Goal: Information Seeking & Learning: Learn about a topic

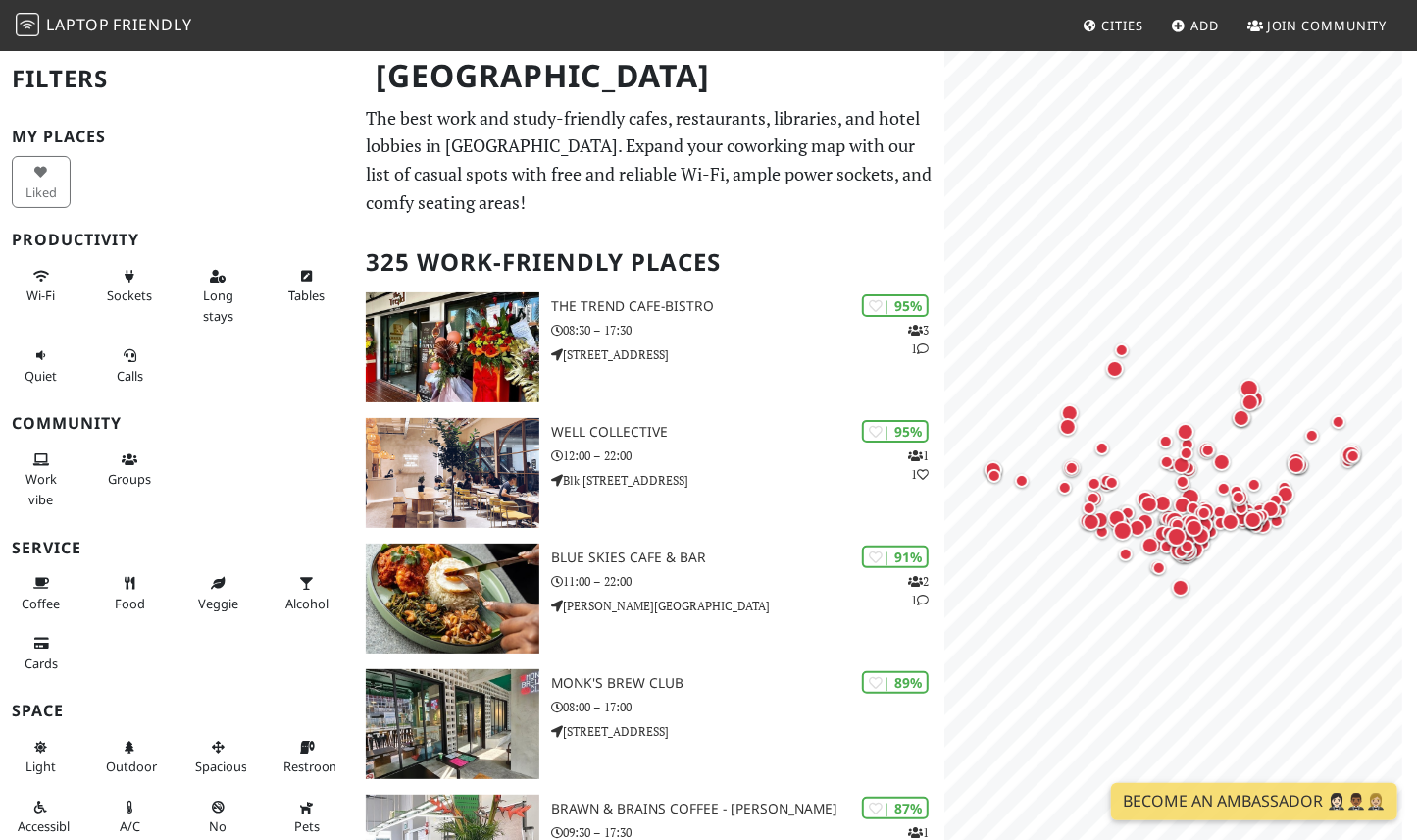
click at [250, 418] on h3 "Community" at bounding box center [177, 423] width 331 height 19
click at [121, 299] on span "Sockets" at bounding box center [129, 295] width 45 height 18
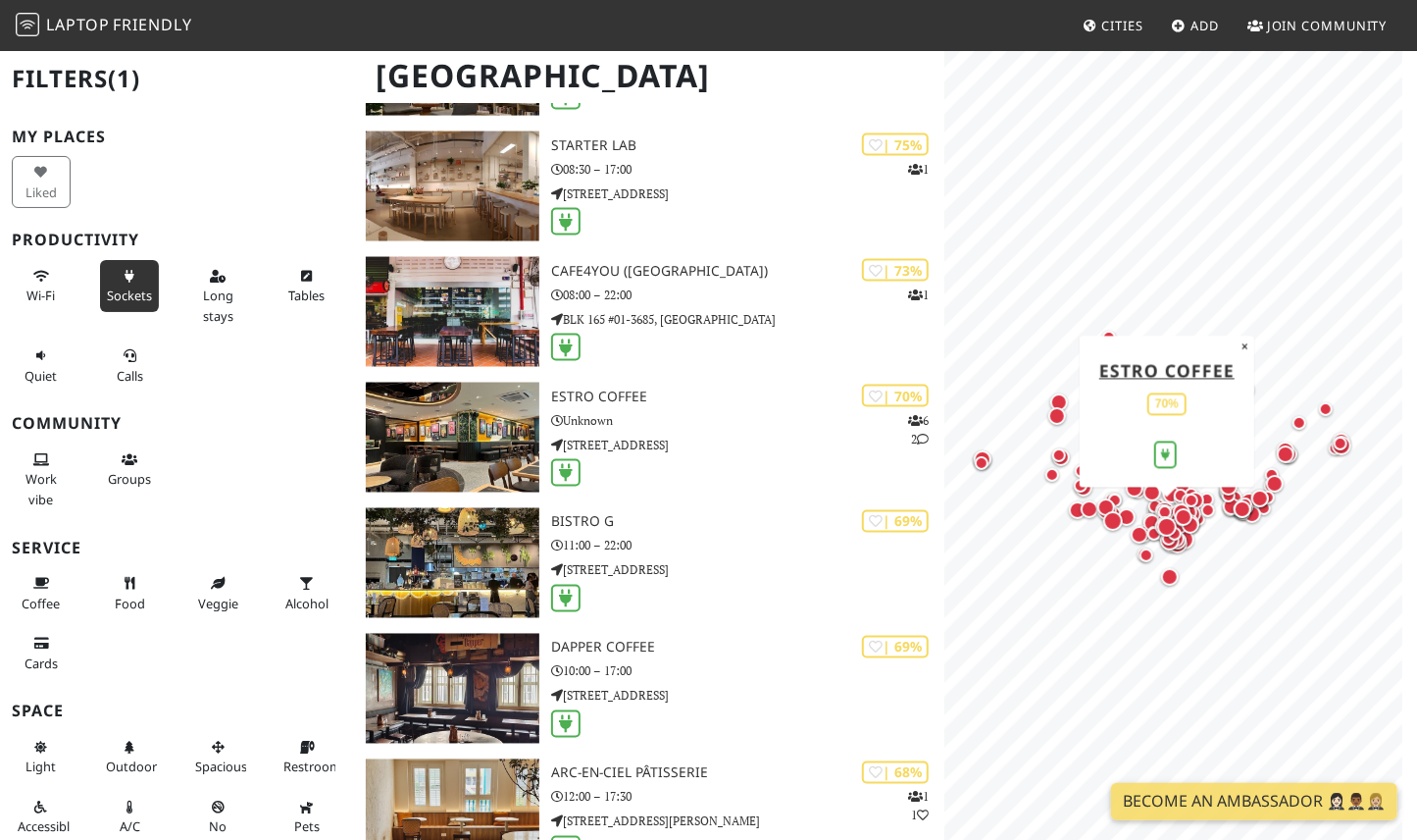
scroll to position [1864, 0]
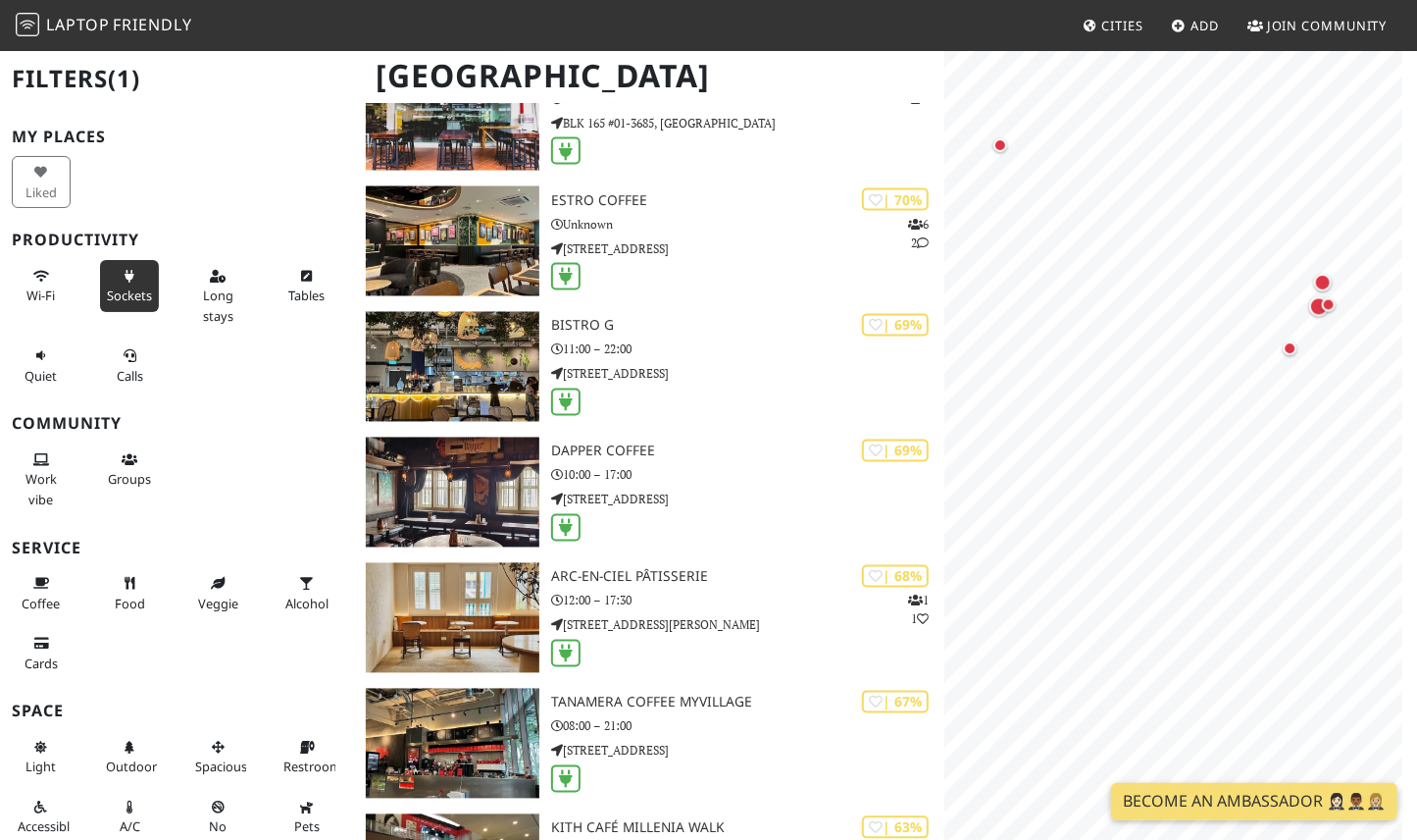
click at [1416, 378] on div "© OpenStreetMap contributors | MapLibre Bistro G 69% ×" at bounding box center [1181, 469] width 472 height 840
click at [1252, 595] on div "Map marker" at bounding box center [1251, 597] width 18 height 18
click at [1016, 583] on div "Map marker" at bounding box center [1013, 582] width 18 height 18
click at [1028, 324] on div "Map marker" at bounding box center [1030, 322] width 18 height 18
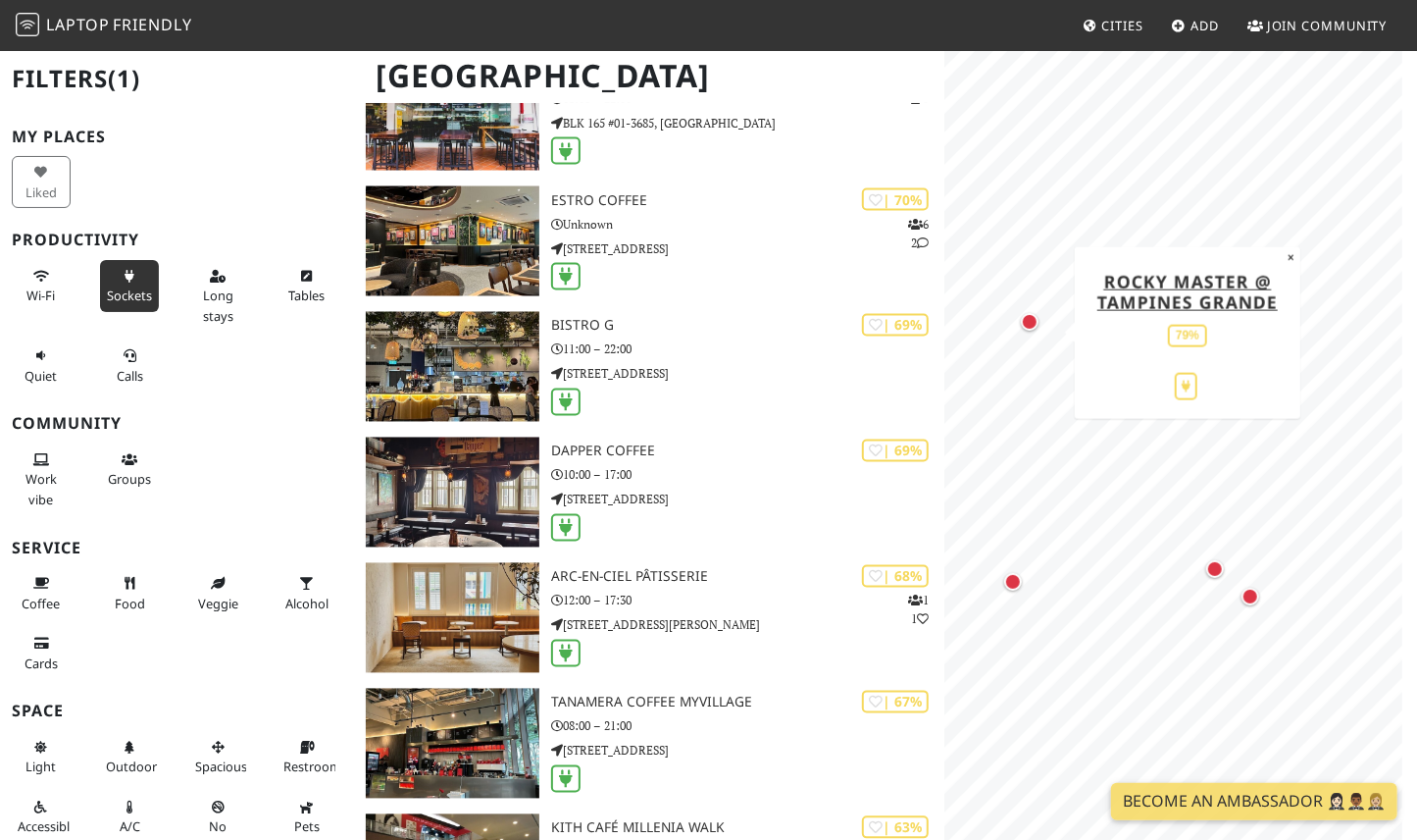
click at [1214, 564] on div "Map marker" at bounding box center [1215, 569] width 18 height 18
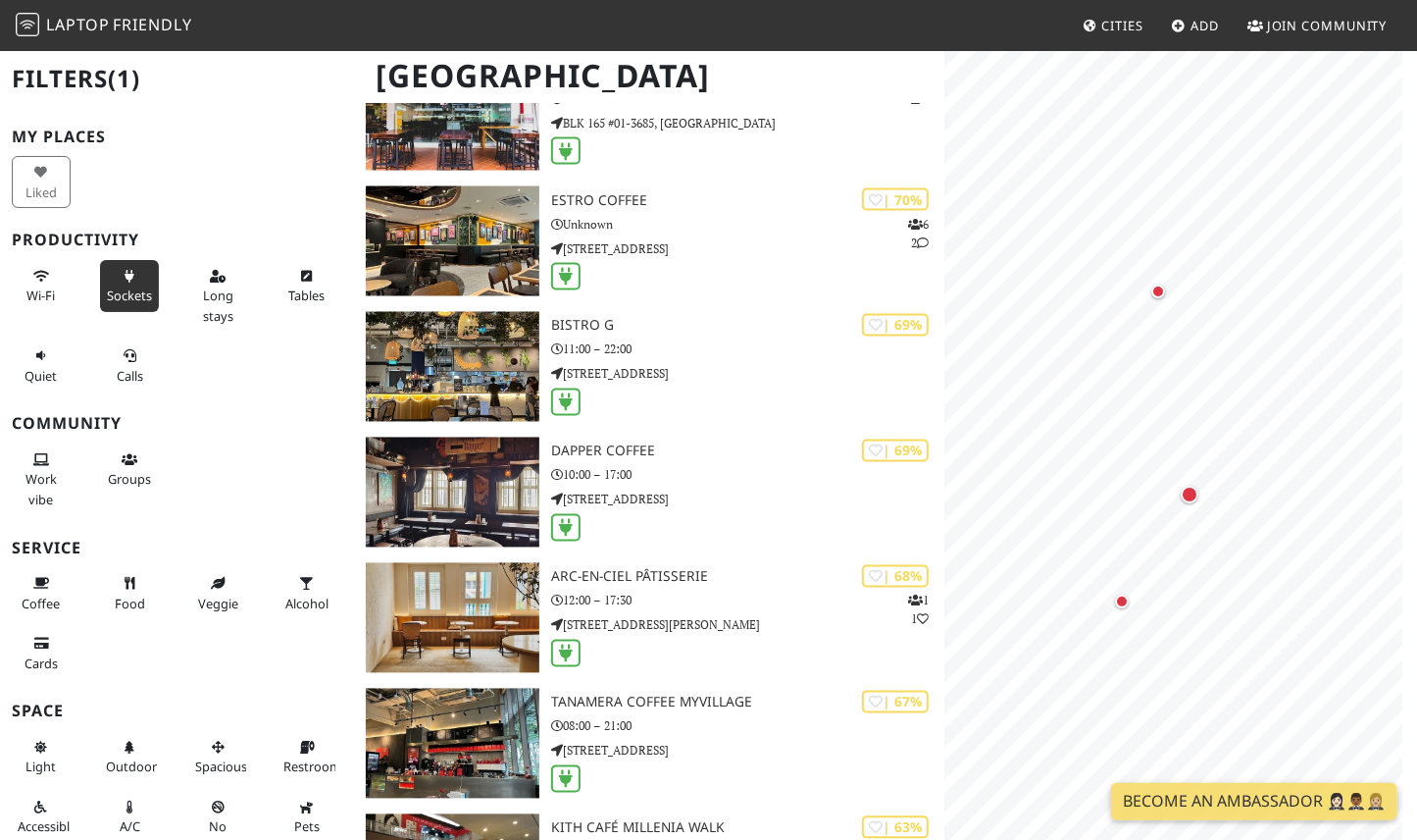
click at [1159, 293] on div "Map marker" at bounding box center [1158, 292] width 14 height 14
click at [1187, 492] on div "Map marker" at bounding box center [1190, 494] width 18 height 18
click at [1126, 599] on div "Map marker" at bounding box center [1123, 602] width 14 height 14
click at [1073, 561] on div "Map marker" at bounding box center [1076, 561] width 14 height 14
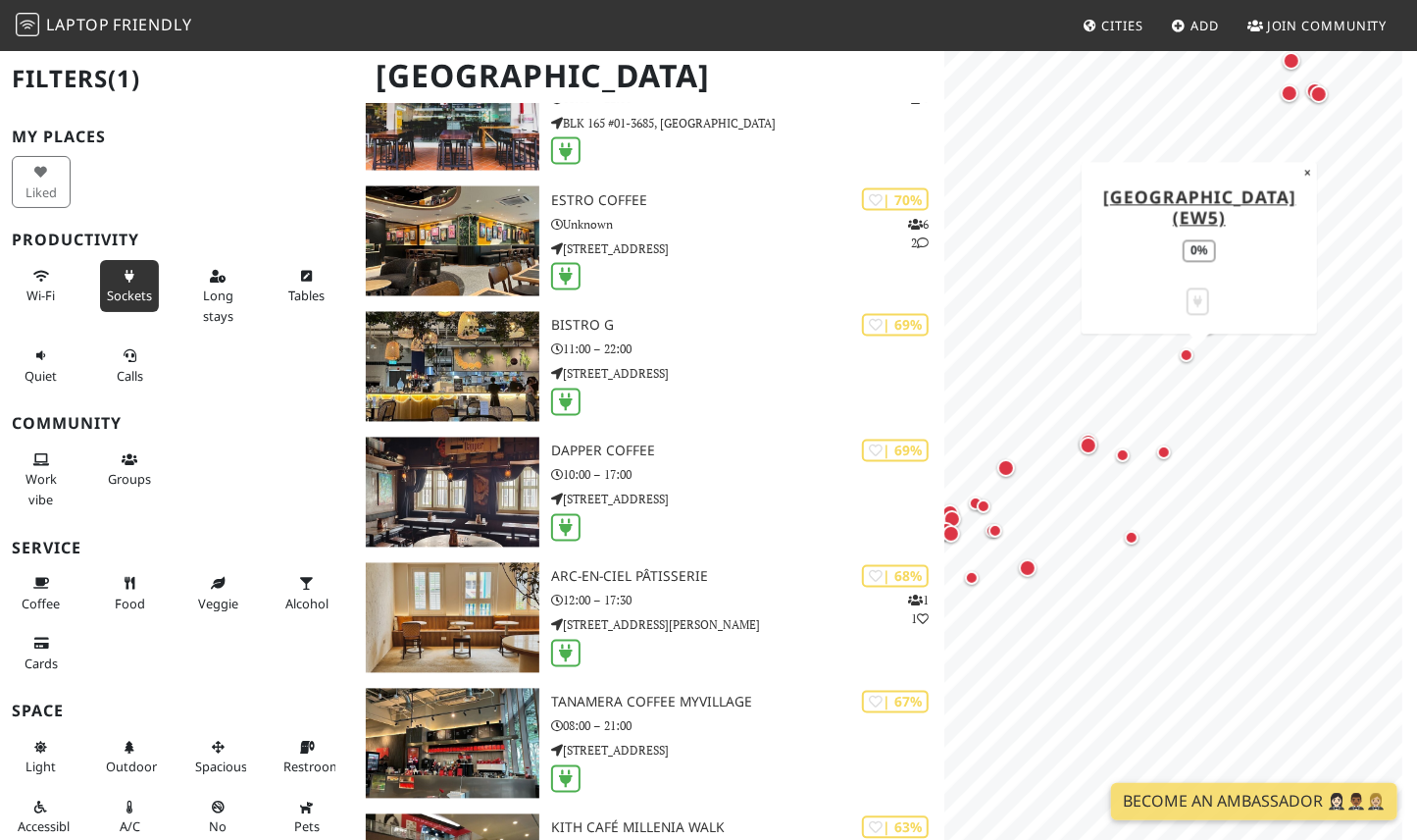
click at [1165, 451] on div "Map marker" at bounding box center [1164, 453] width 14 height 14
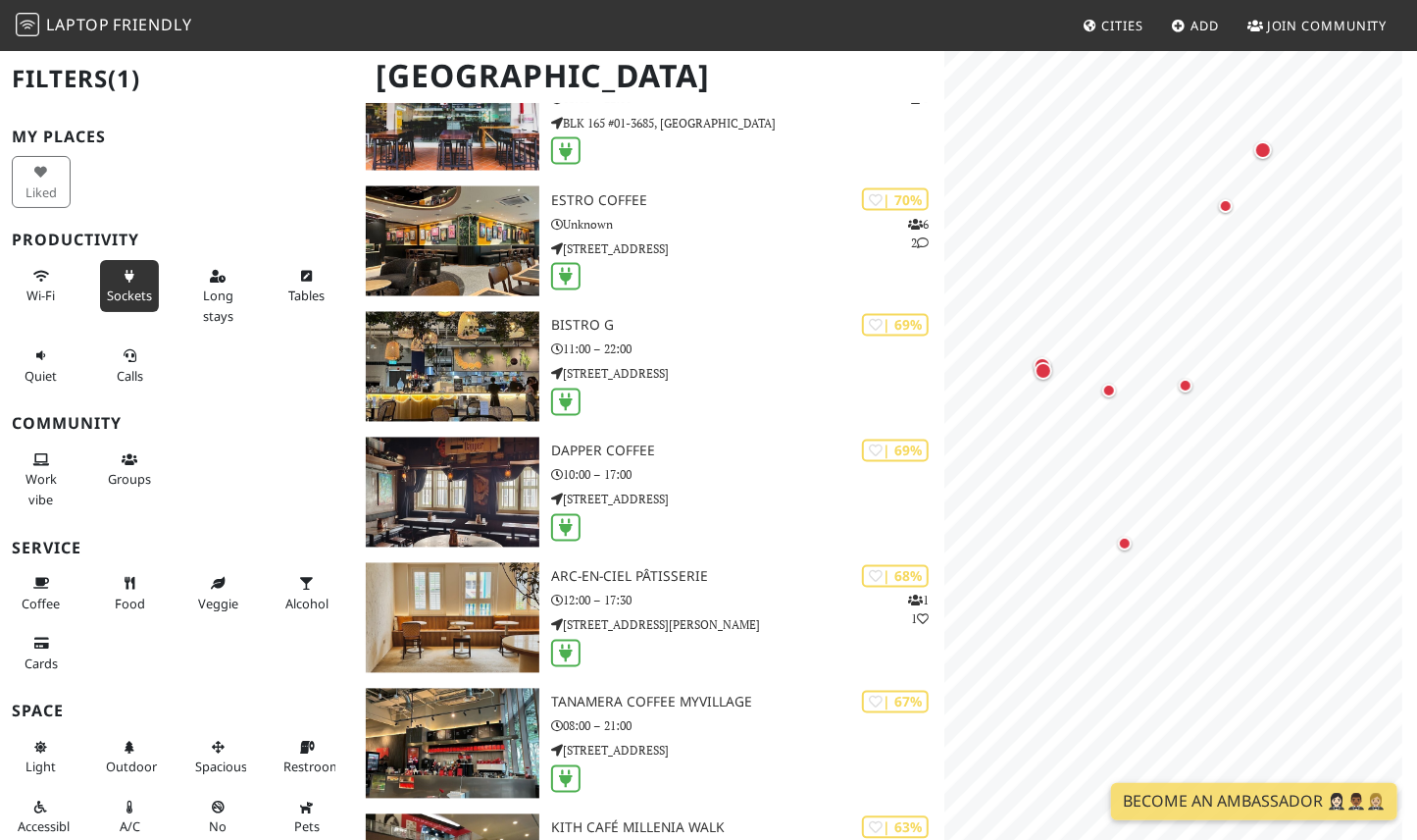
click at [1124, 543] on div "Map marker" at bounding box center [1125, 544] width 14 height 14
click at [1189, 387] on div "Map marker" at bounding box center [1186, 385] width 14 height 14
click at [1107, 390] on div "Map marker" at bounding box center [1110, 390] width 14 height 14
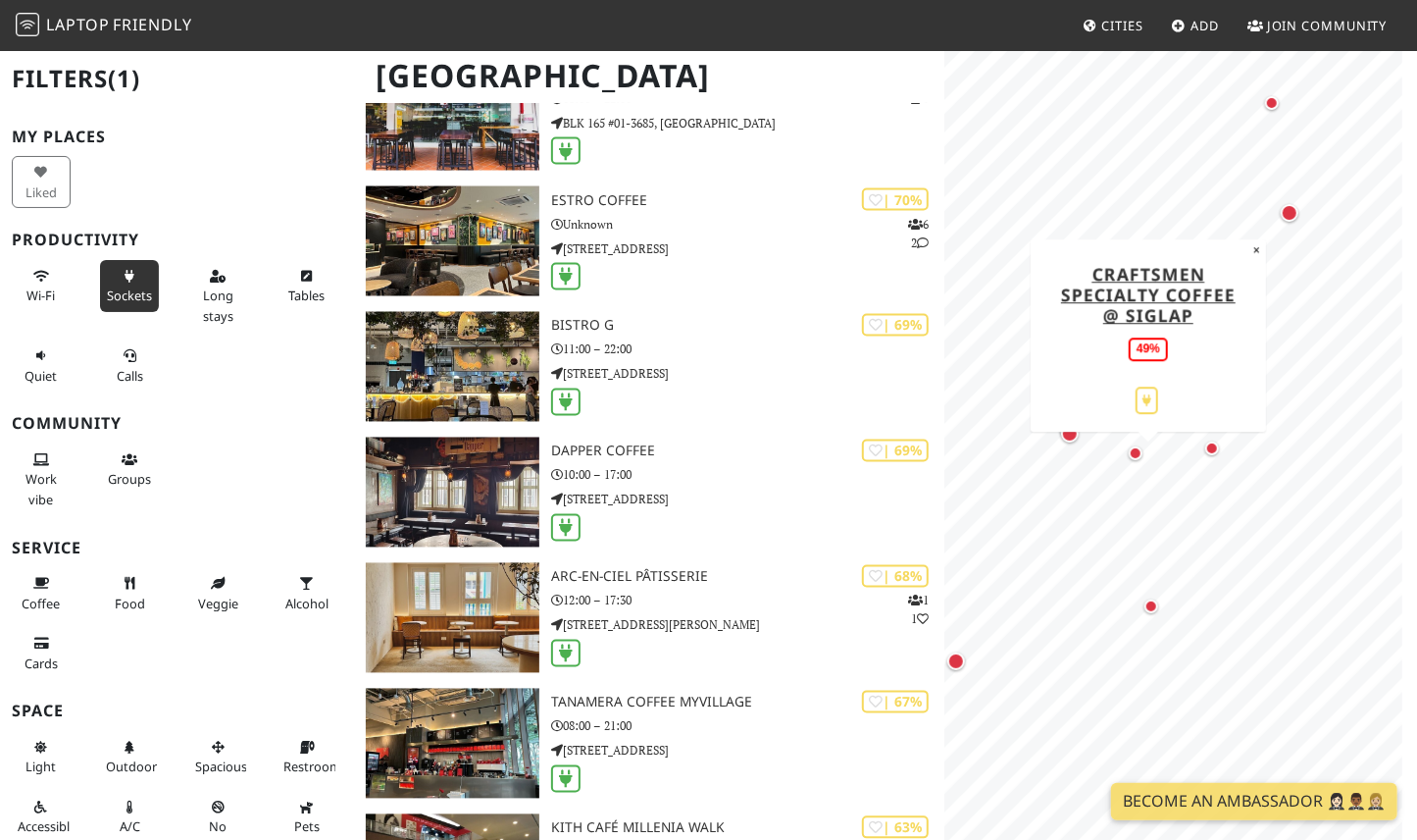
click at [1069, 436] on div "Map marker" at bounding box center [1070, 434] width 18 height 18
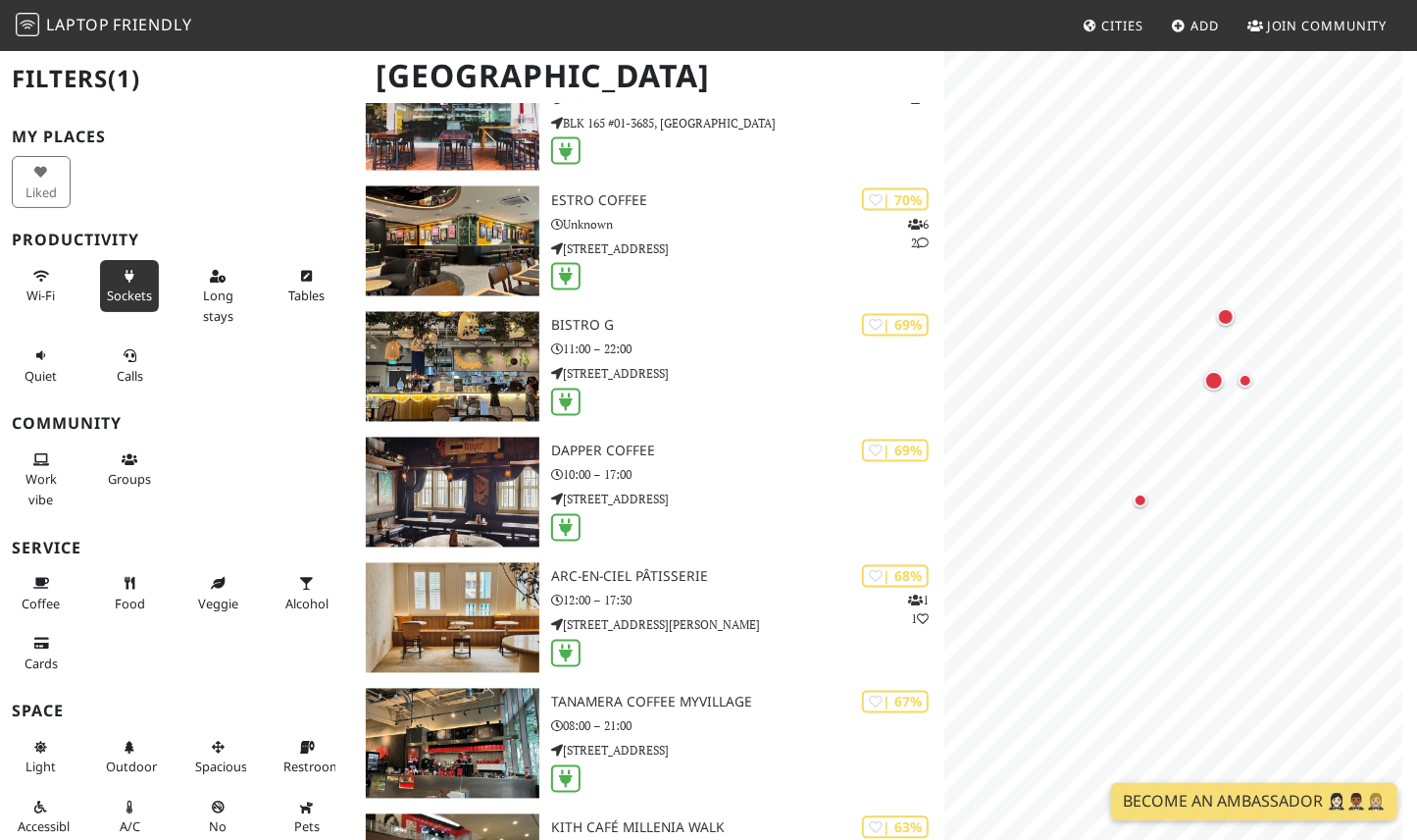
click at [1138, 497] on div "Map marker" at bounding box center [1140, 500] width 14 height 14
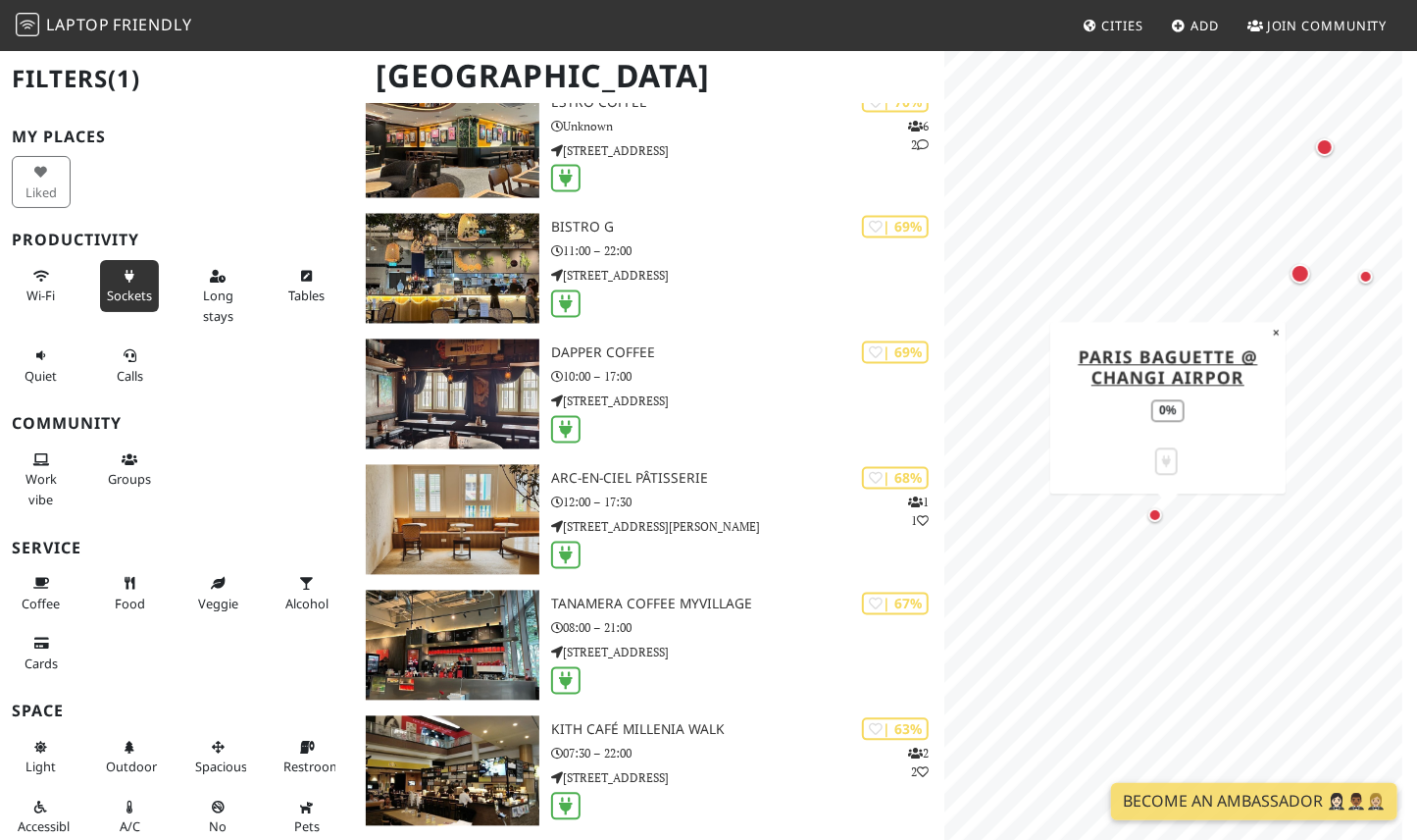
click at [1278, 334] on button "×" at bounding box center [1276, 333] width 19 height 22
click at [125, 274] on icon at bounding box center [129, 277] width 16 height 13
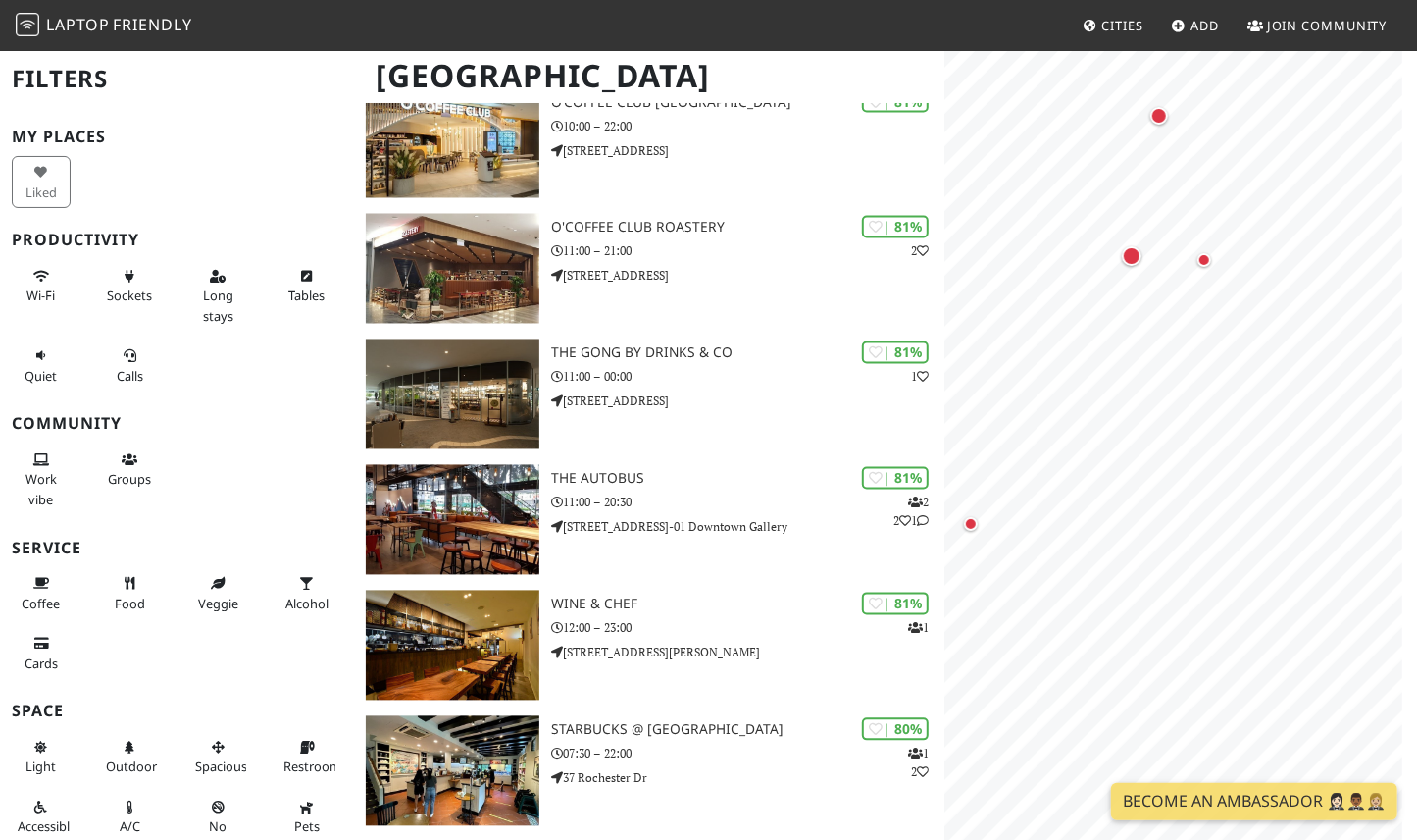
click at [1134, 256] on div "Map marker" at bounding box center [1132, 256] width 20 height 20
click at [1252, 108] on button "×" at bounding box center [1250, 109] width 19 height 22
click at [1081, 136] on div "Map marker" at bounding box center [1078, 133] width 18 height 18
click at [124, 280] on icon at bounding box center [129, 277] width 16 height 13
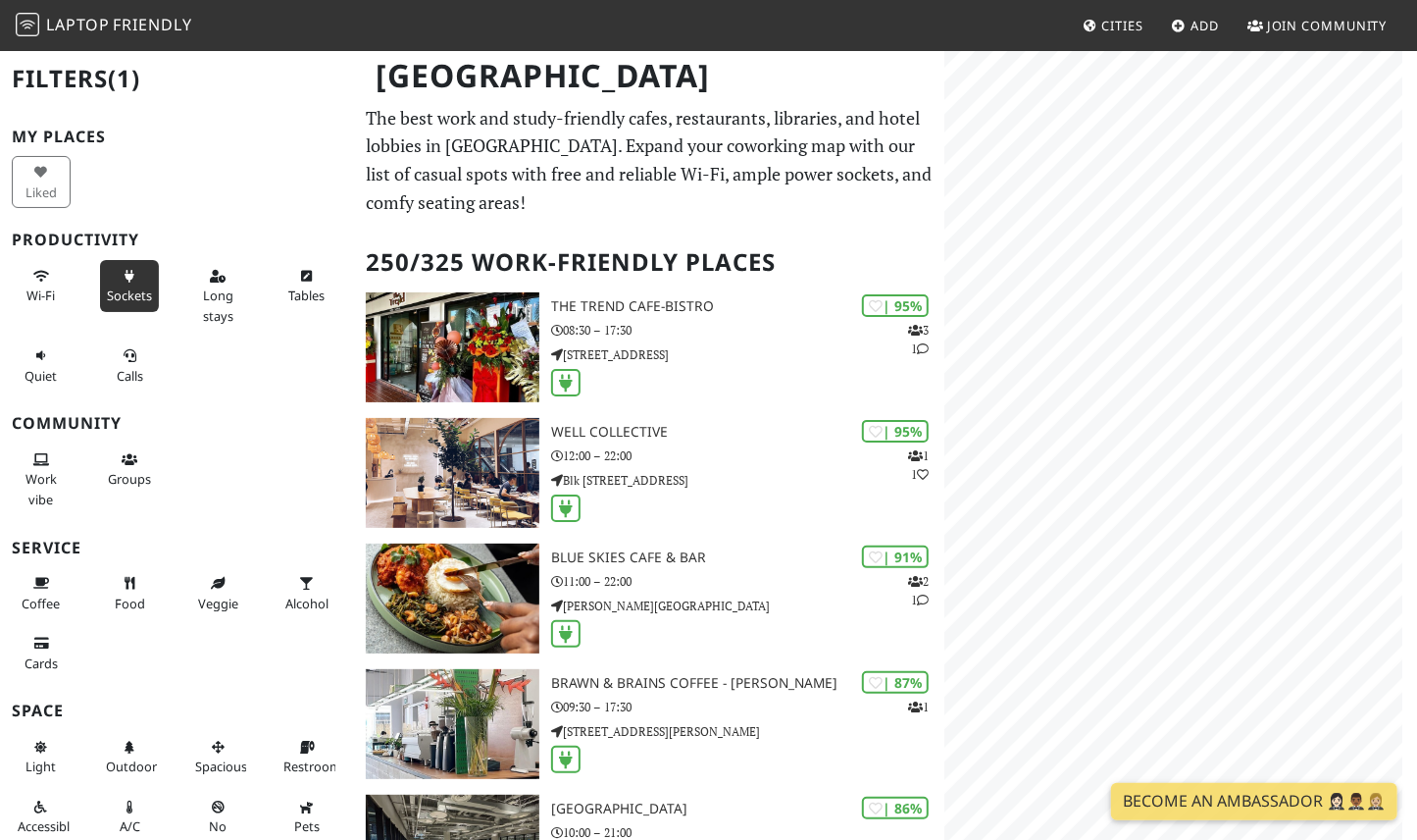
scroll to position [0, 0]
click at [56, 492] on button "Work vibe" at bounding box center [42, 479] width 59 height 71
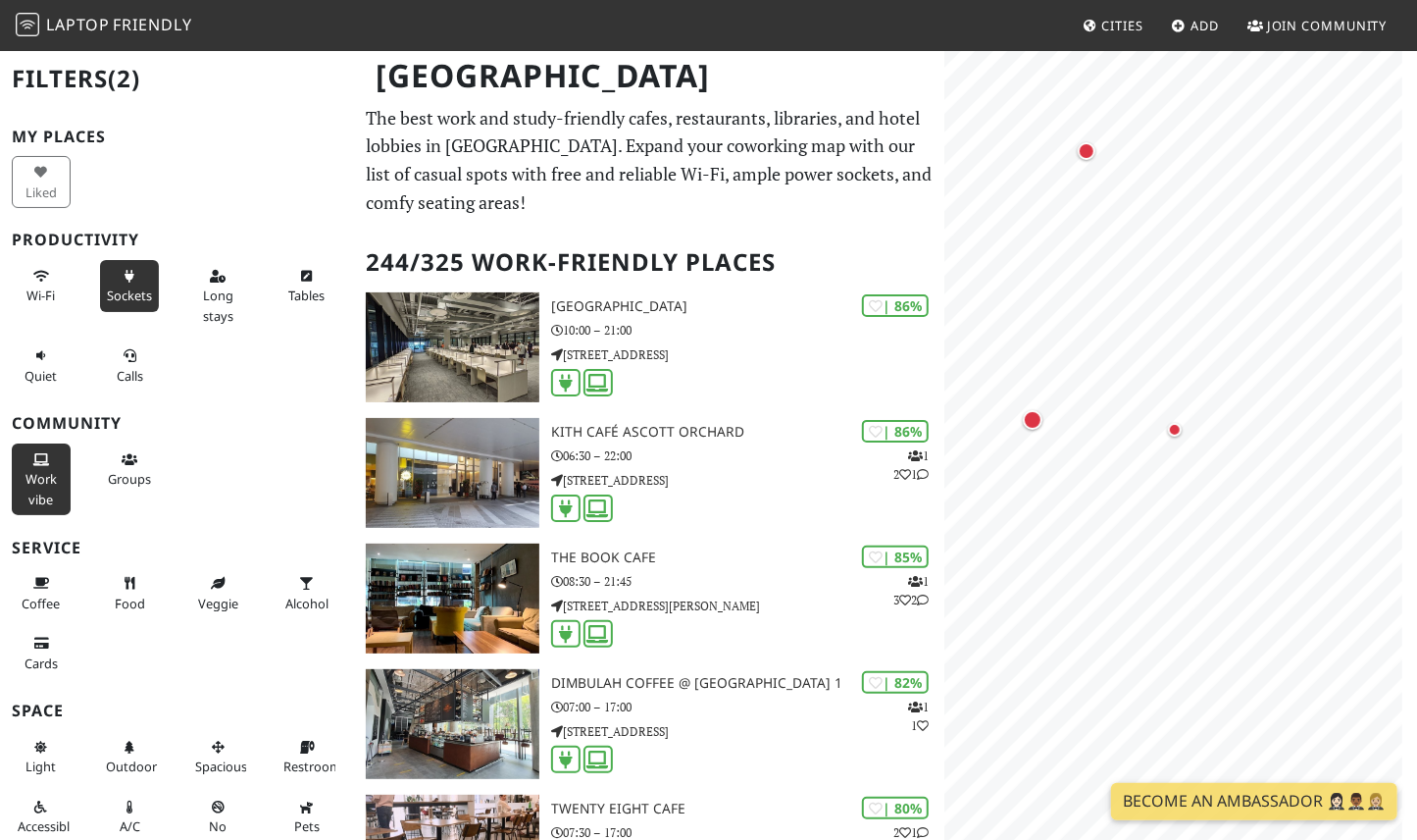
click at [56, 492] on button "Work vibe" at bounding box center [42, 479] width 59 height 71
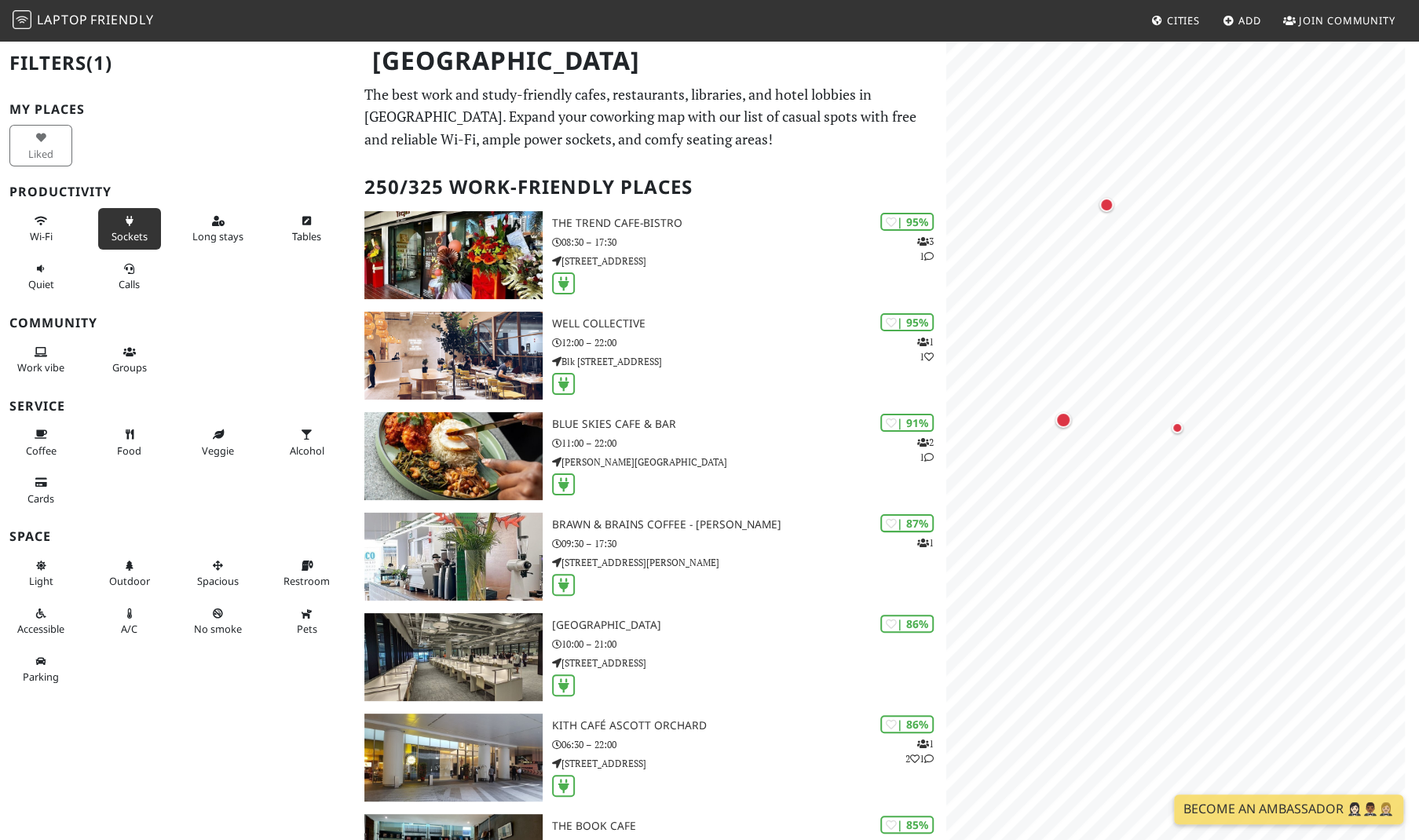
click at [577, 176] on h2 "250/325 Work-Friendly Places" at bounding box center [651, 187] width 573 height 48
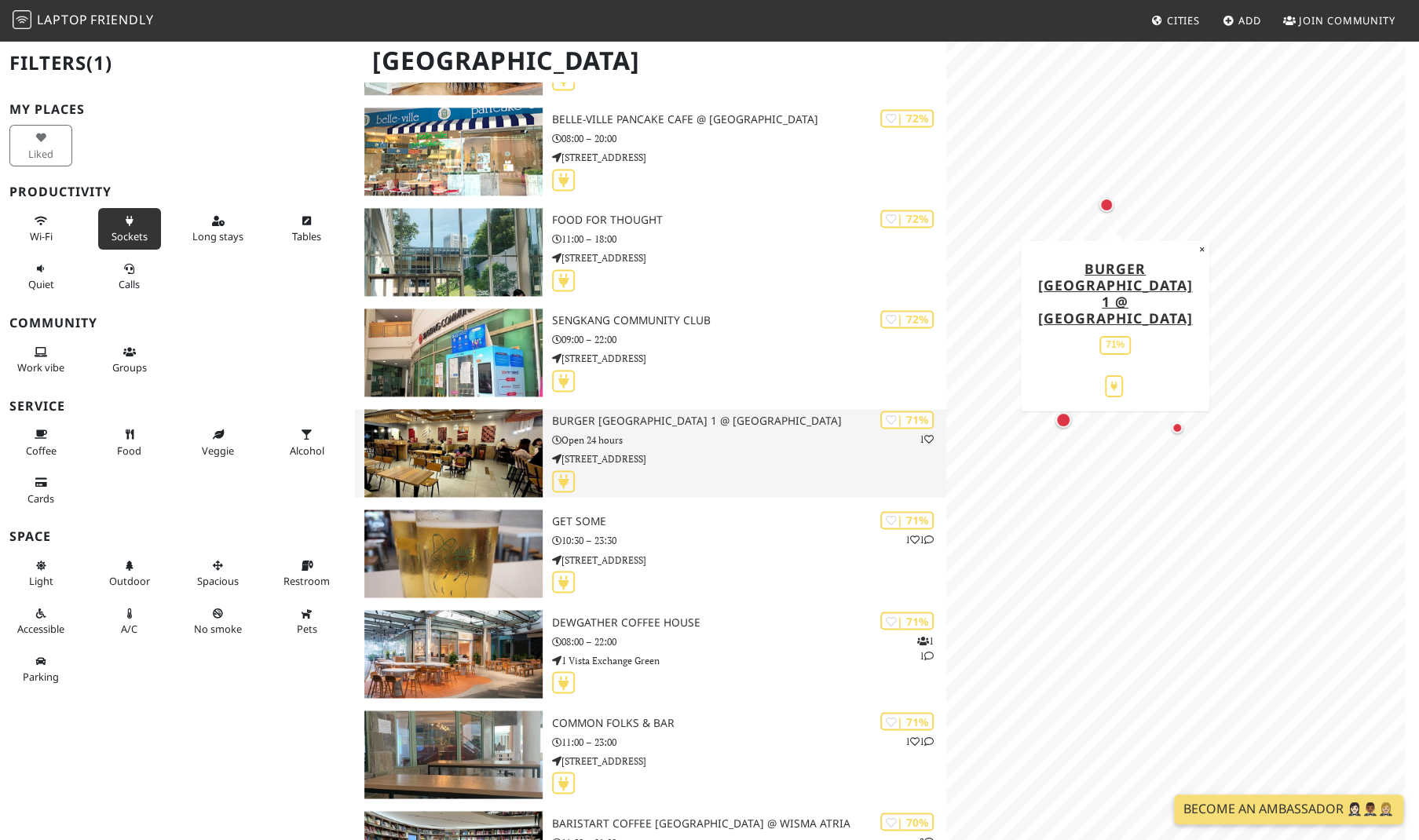
click at [690, 445] on p "Open 24 hours" at bounding box center [749, 440] width 394 height 15
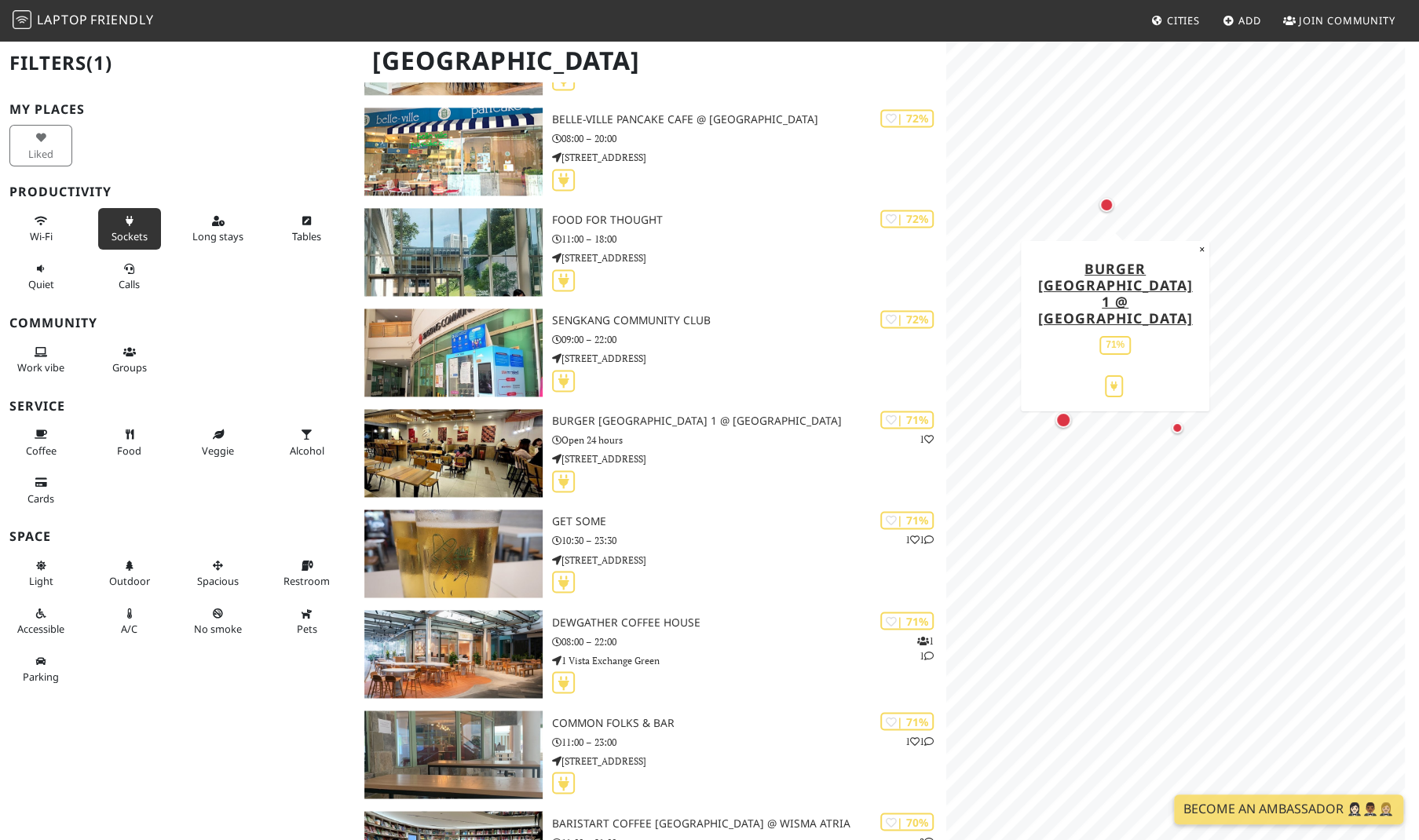
click at [1133, 293] on link "Burger [GEOGRAPHIC_DATA] 1 @ [GEOGRAPHIC_DATA]" at bounding box center [1114, 293] width 155 height 68
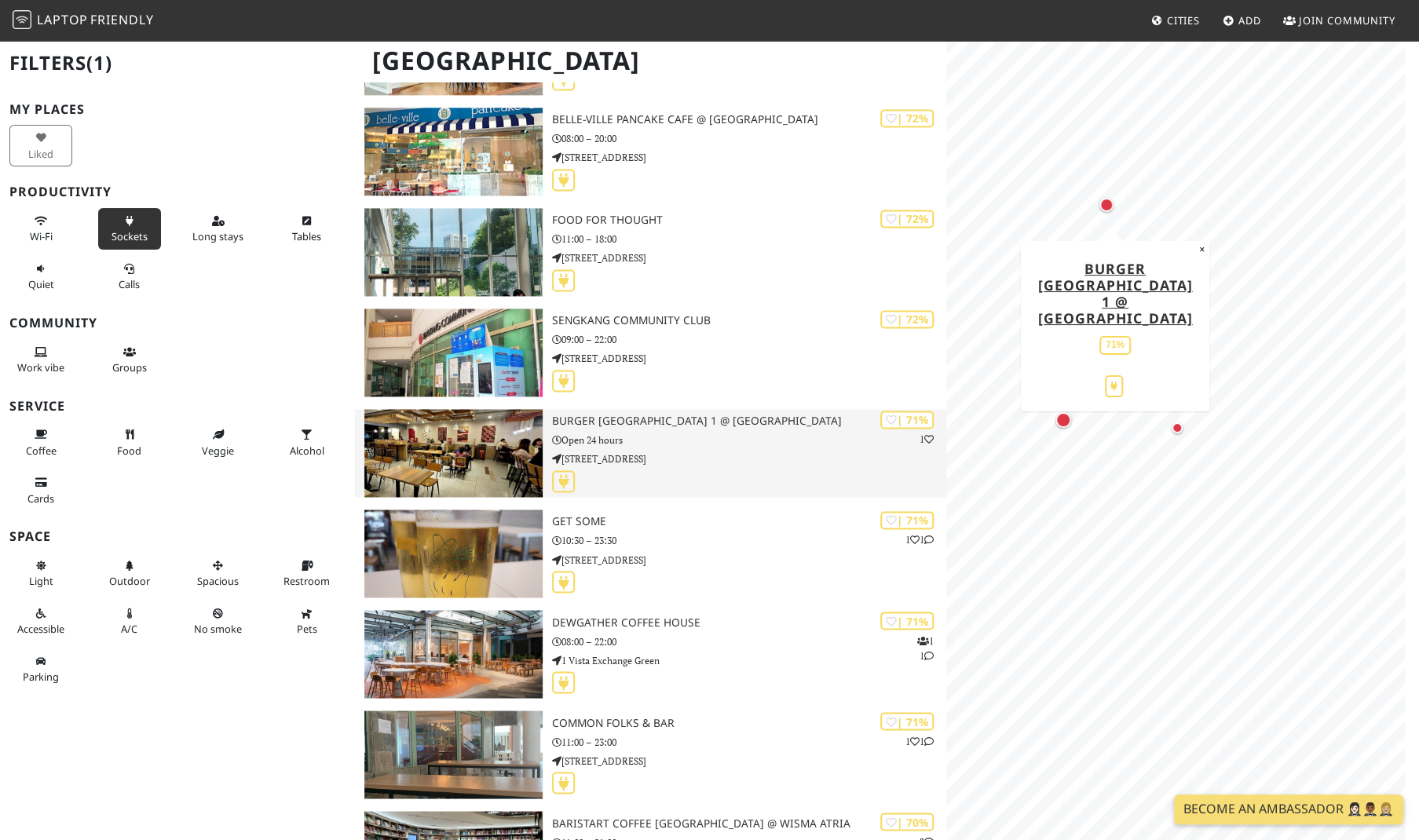
click at [439, 448] on img at bounding box center [453, 452] width 178 height 88
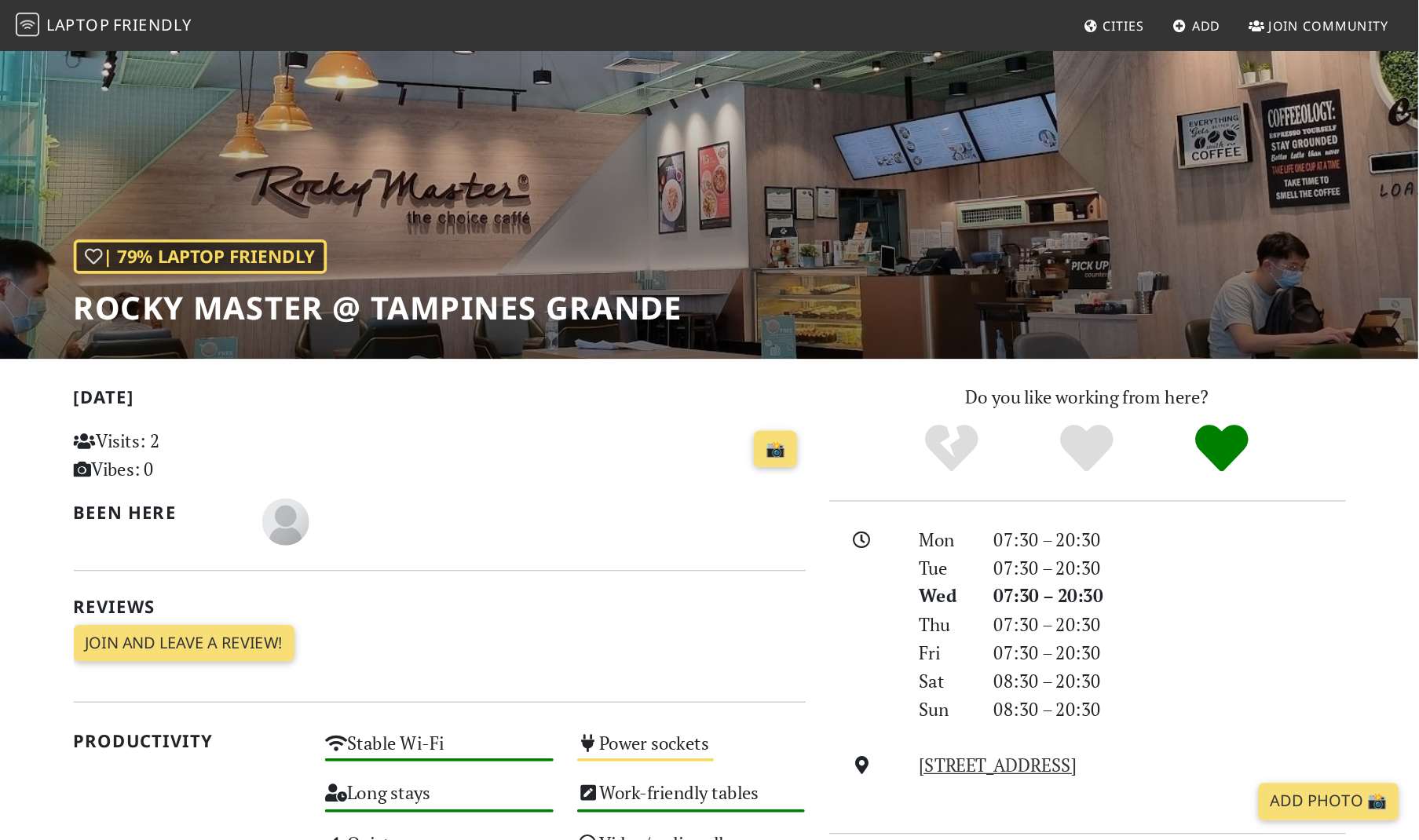
scroll to position [157, 0]
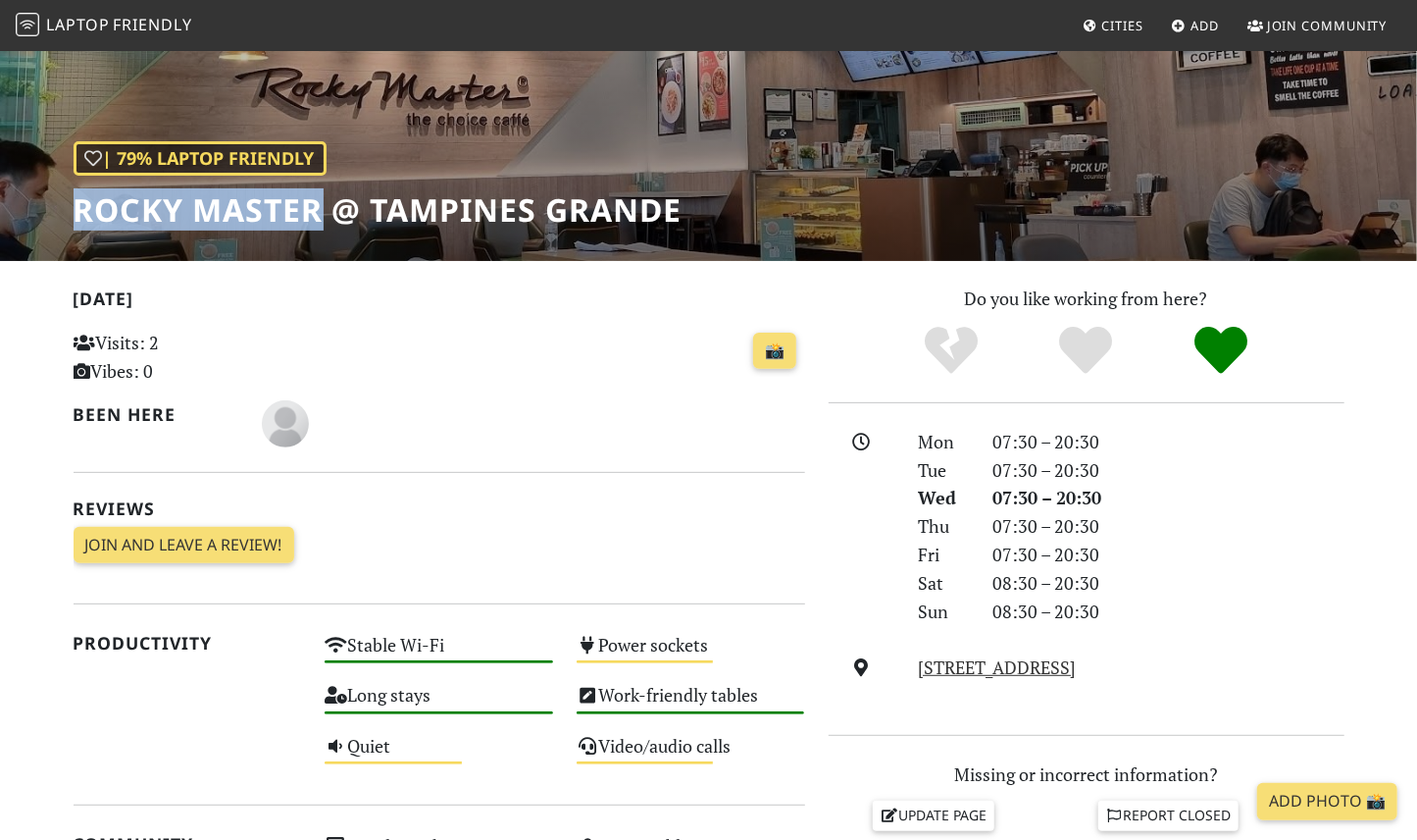
drag, startPoint x: 317, startPoint y: 210, endPoint x: 74, endPoint y: 178, distance: 245.1
click at [74, 178] on div "| 79% Laptop Friendly Rocky Master @ Tampines Grande" at bounding box center [377, 185] width 609 height 87
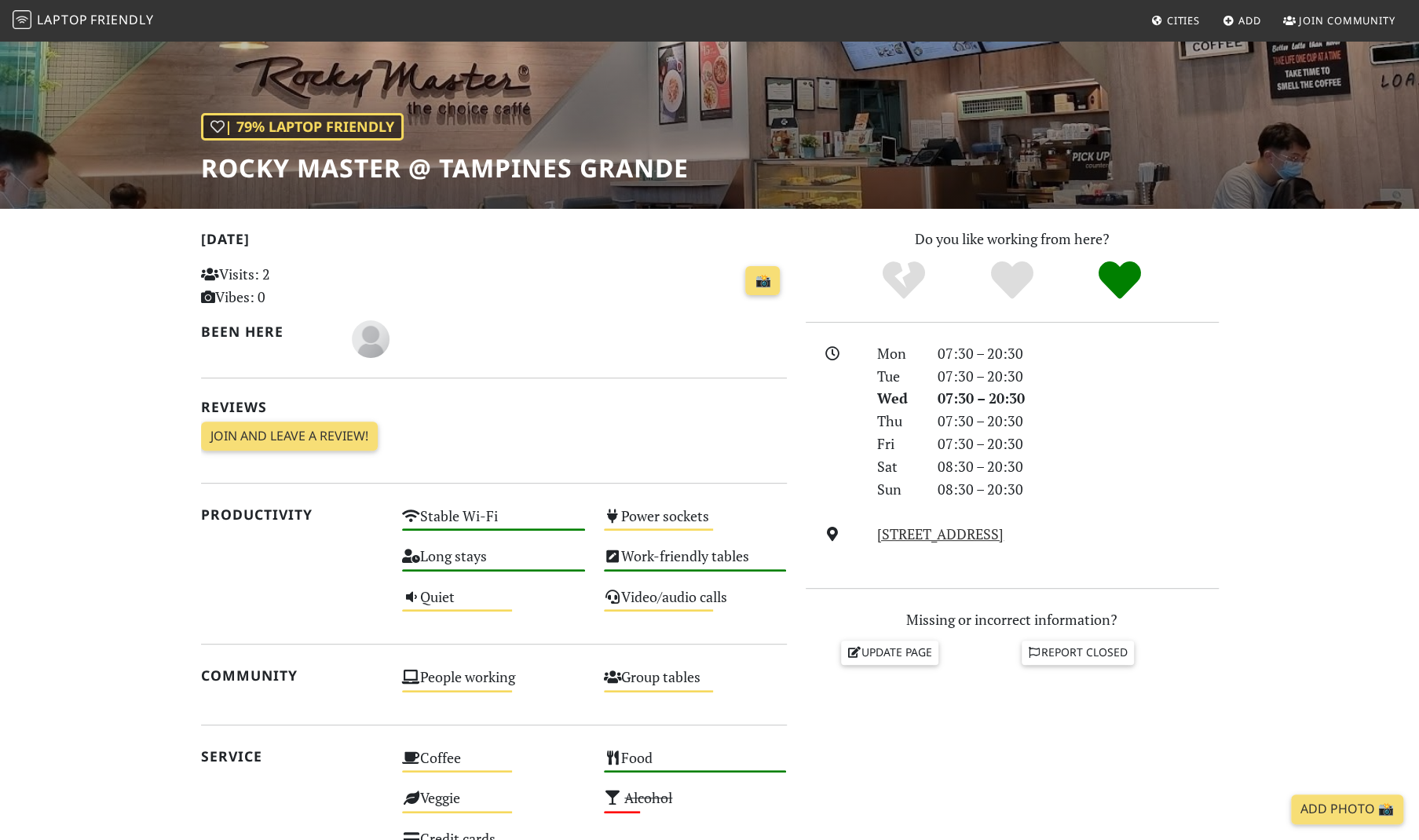
click at [639, 415] on div "Today Visits: 2 Vibes: 0 📸 Been here Reviews Join and leave a review! Join and …" at bounding box center [494, 346] width 585 height 236
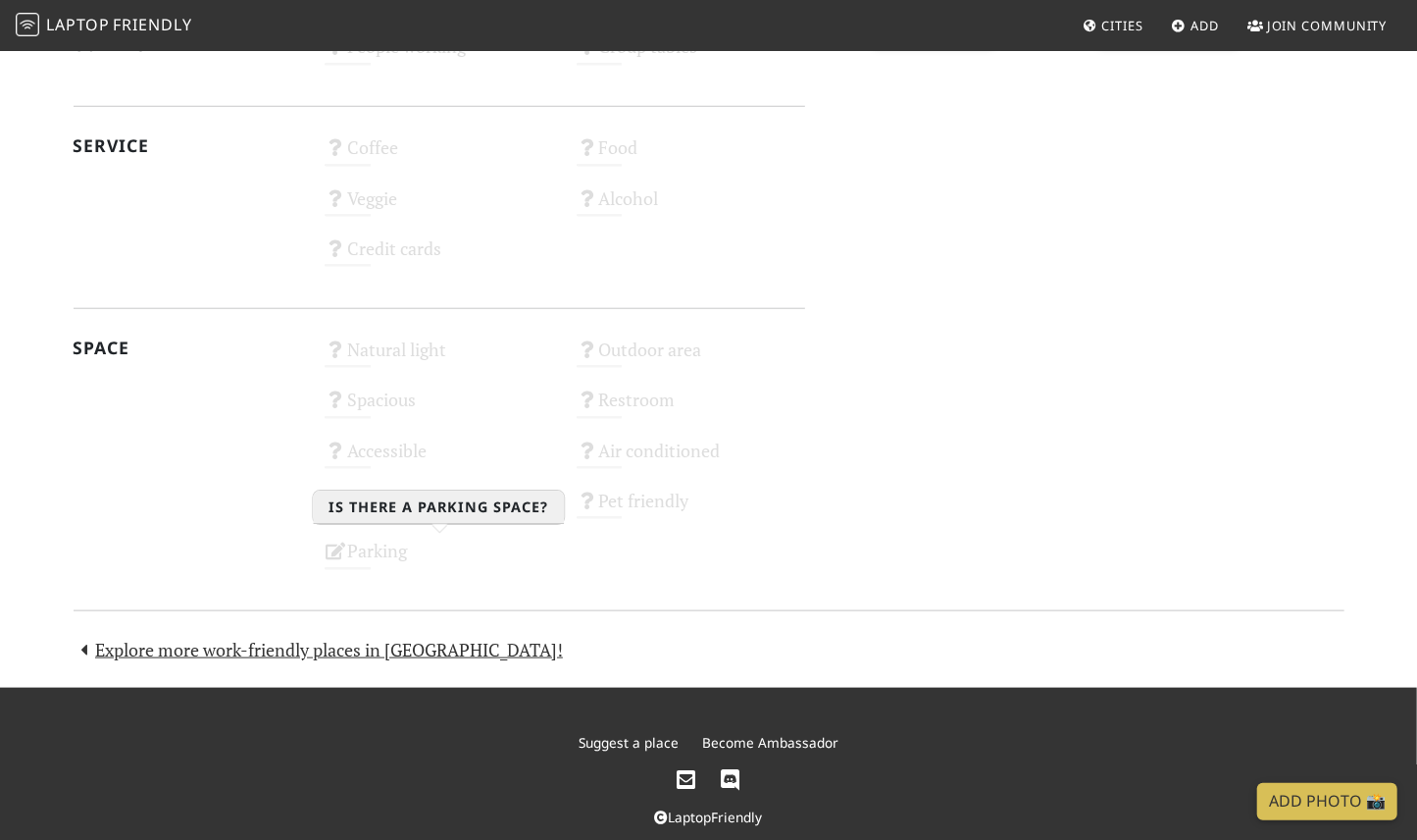
scroll to position [589, 0]
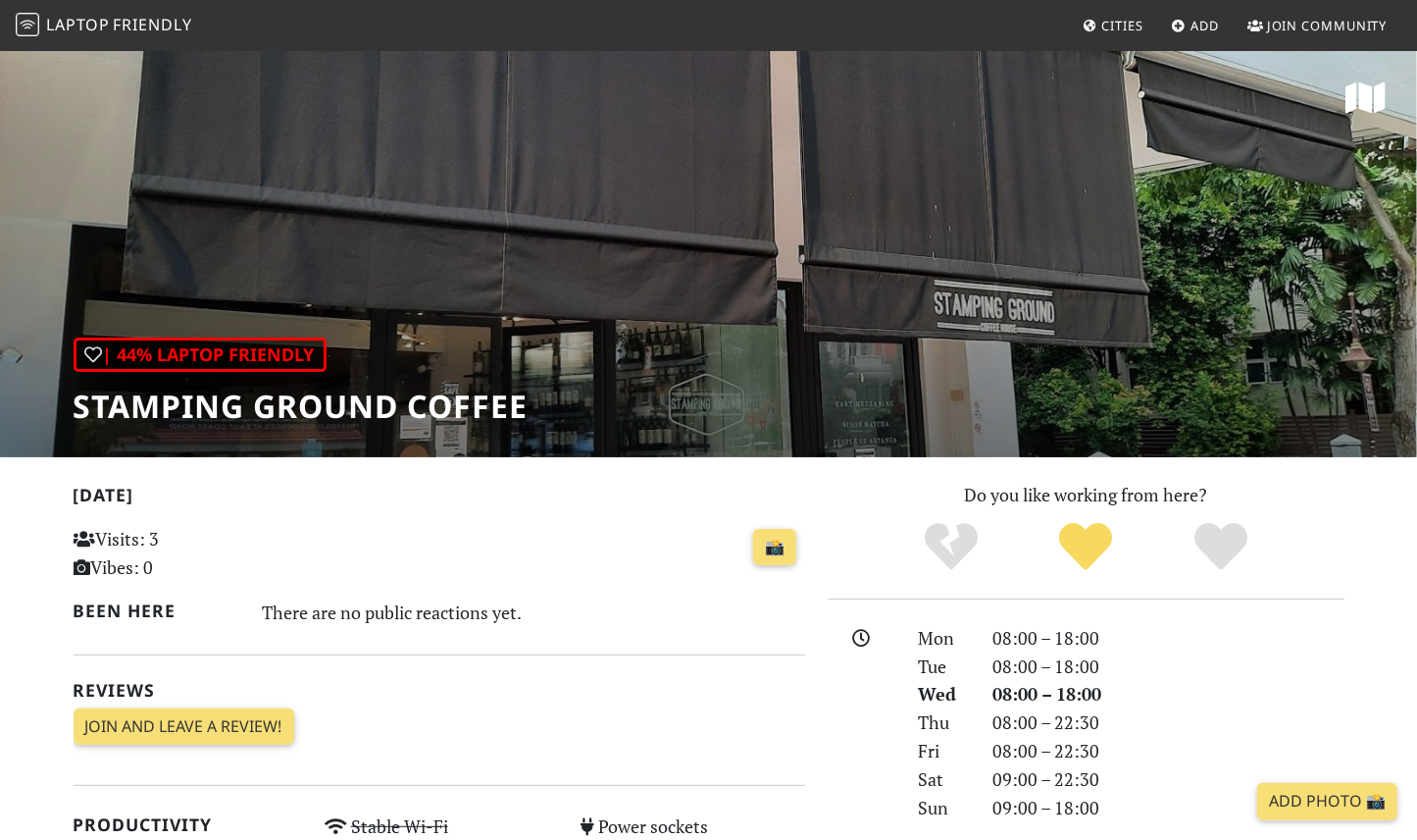
scroll to position [294, 0]
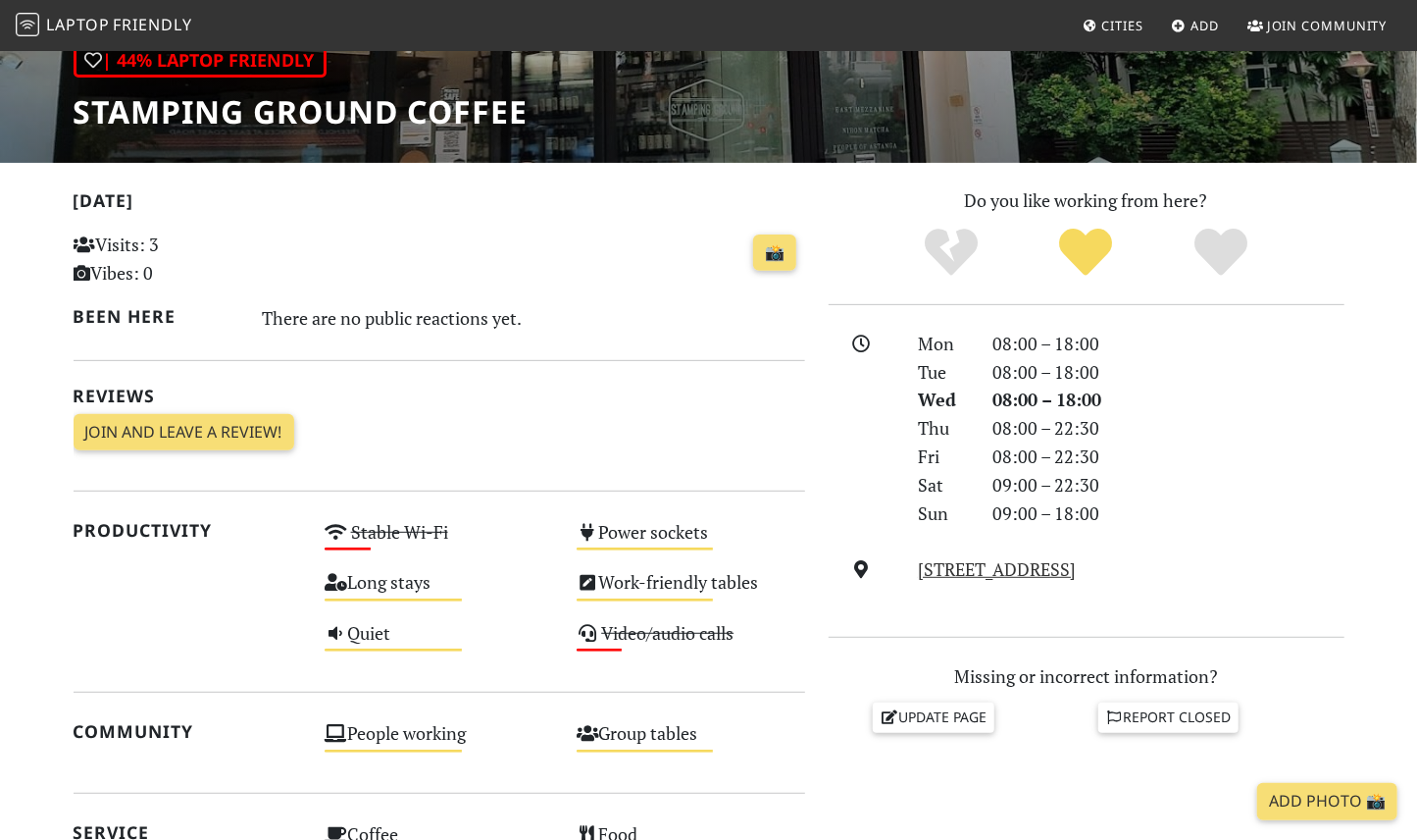
click at [843, 419] on div at bounding box center [862, 429] width 90 height 199
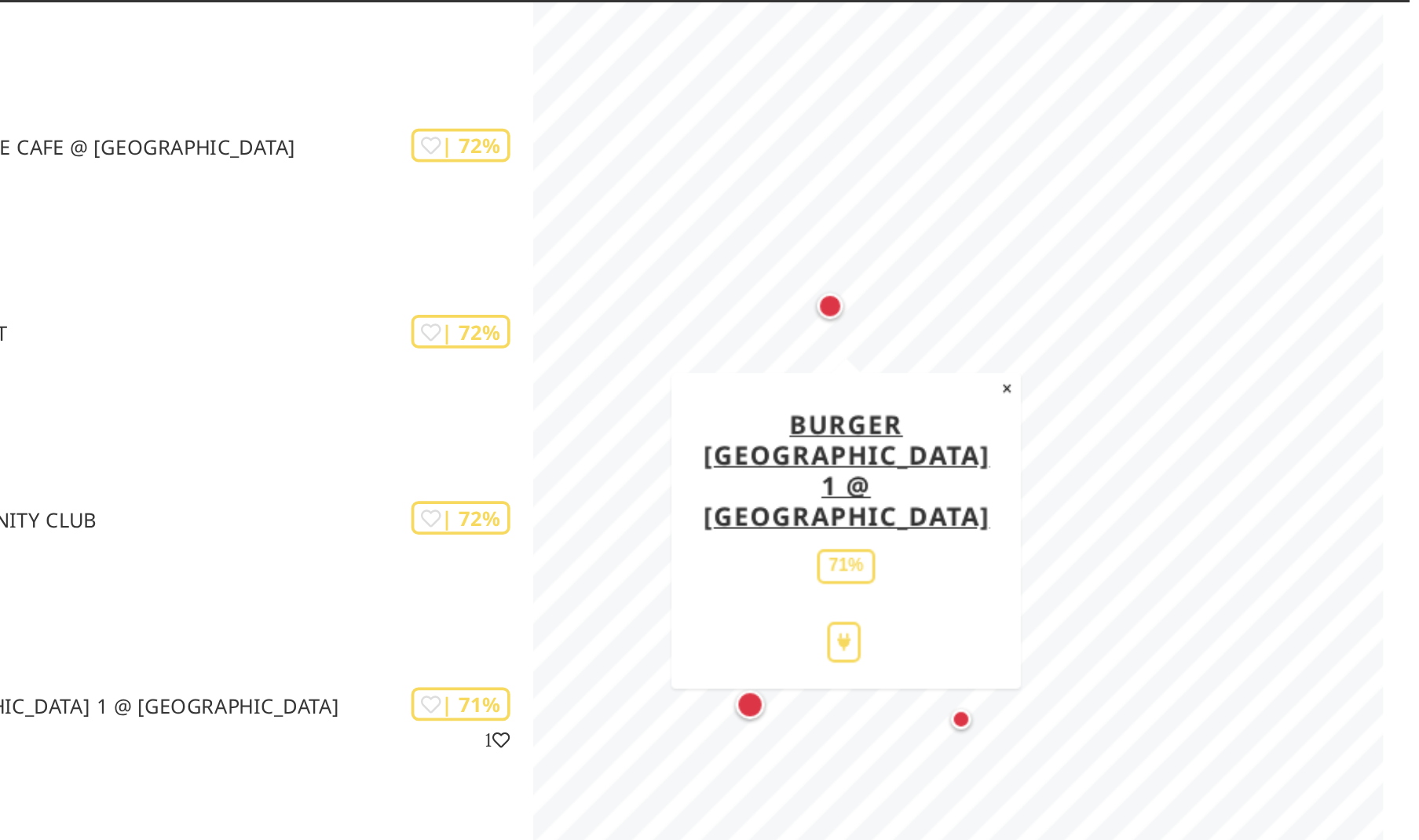
scroll to position [5830, 0]
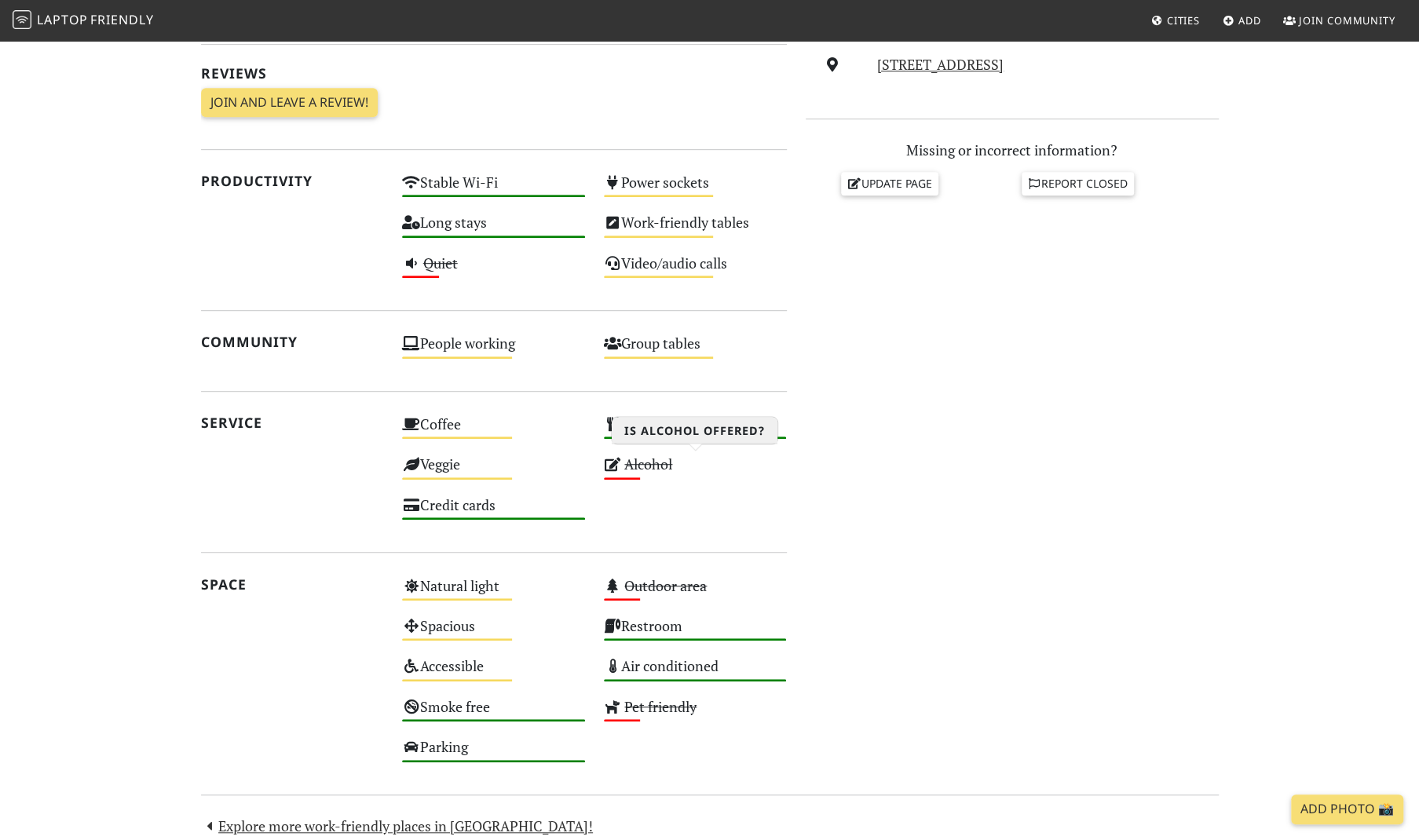
scroll to position [653, 0]
